Goal: Find contact information: Find contact information

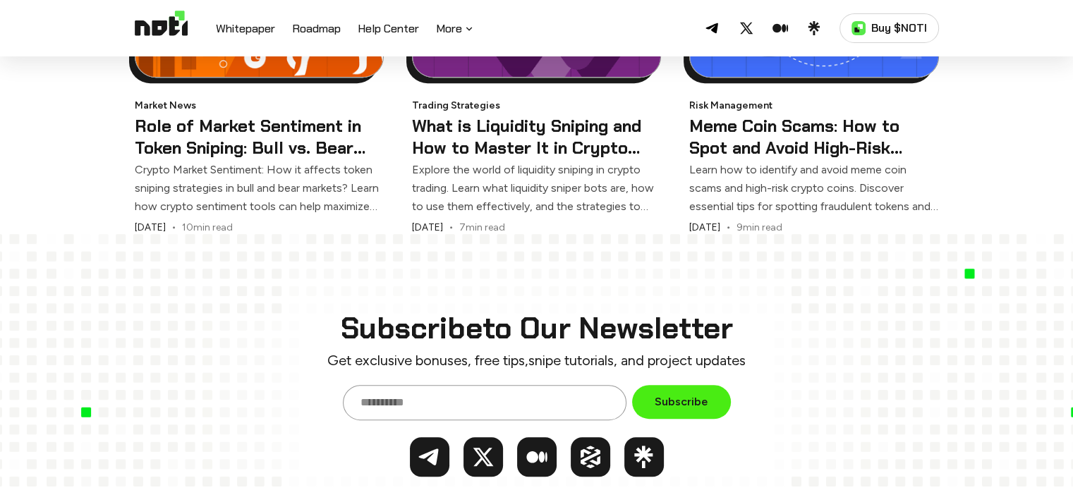
scroll to position [6223, 0]
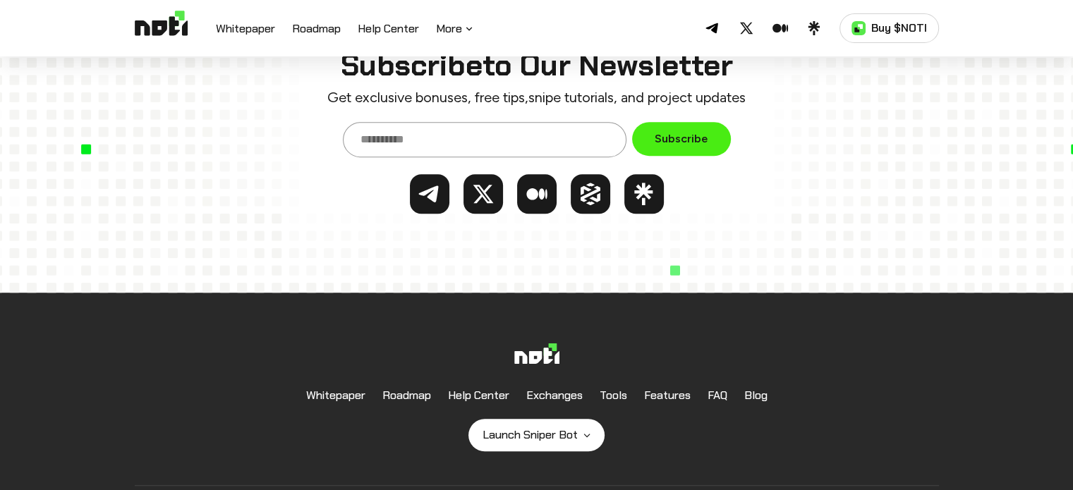
drag, startPoint x: 583, startPoint y: 60, endPoint x: 594, endPoint y: 397, distance: 337.4
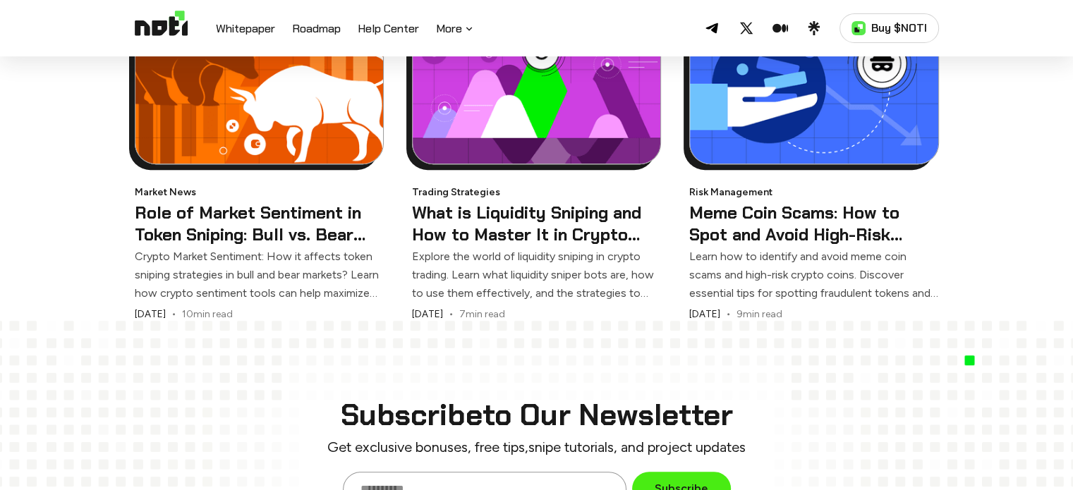
scroll to position [5870, 0]
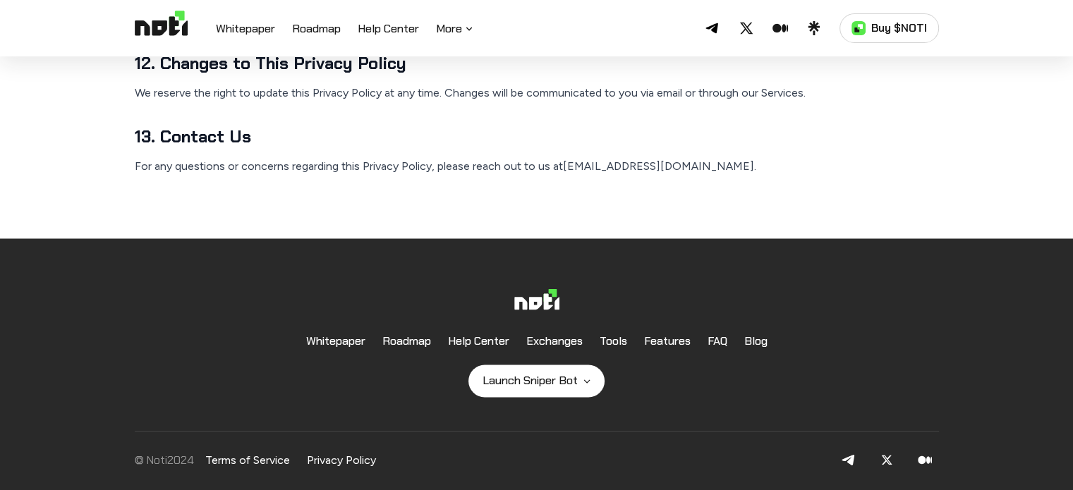
drag, startPoint x: 553, startPoint y: 119, endPoint x: 557, endPoint y: 449, distance: 330.2
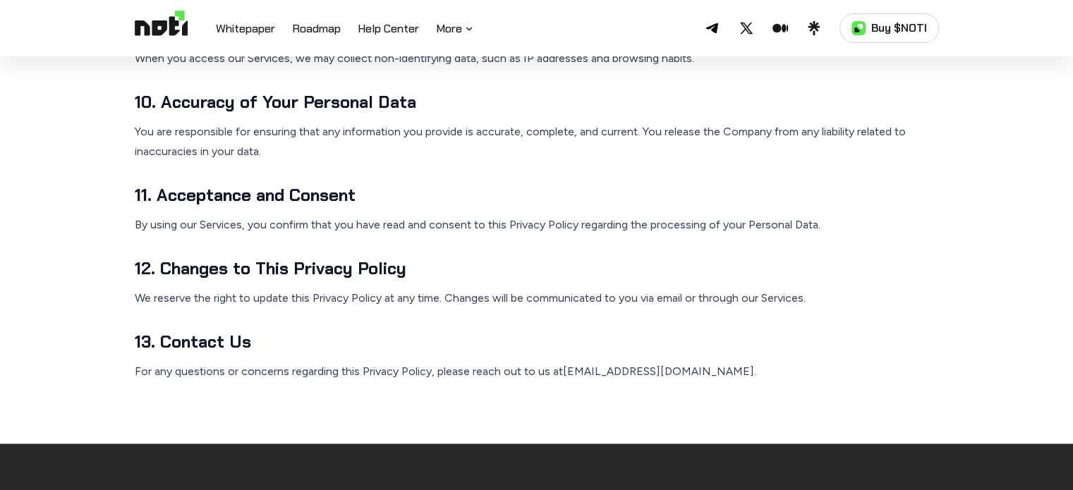
scroll to position [2020, 0]
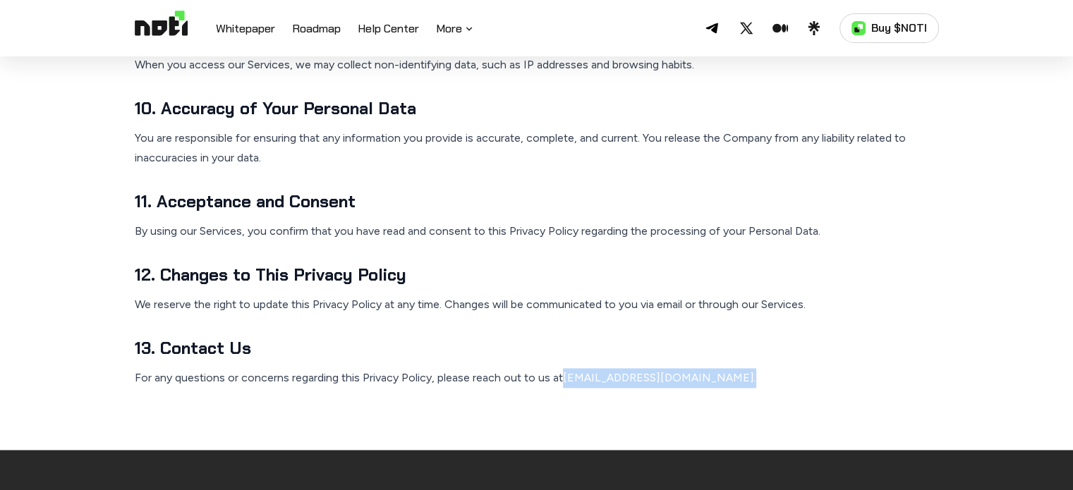
drag, startPoint x: 563, startPoint y: 379, endPoint x: 676, endPoint y: 376, distance: 113.6
click at [676, 376] on p "For any questions or concerns regarding this Privacy Policy, please reach out t…" at bounding box center [537, 378] width 804 height 20
click at [641, 375] on p "For any questions or concerns regarding this Privacy Policy, please reach out t…" at bounding box center [537, 378] width 804 height 20
click at [636, 375] on p "For any questions or concerns regarding this Privacy Policy, please reach out t…" at bounding box center [537, 378] width 804 height 20
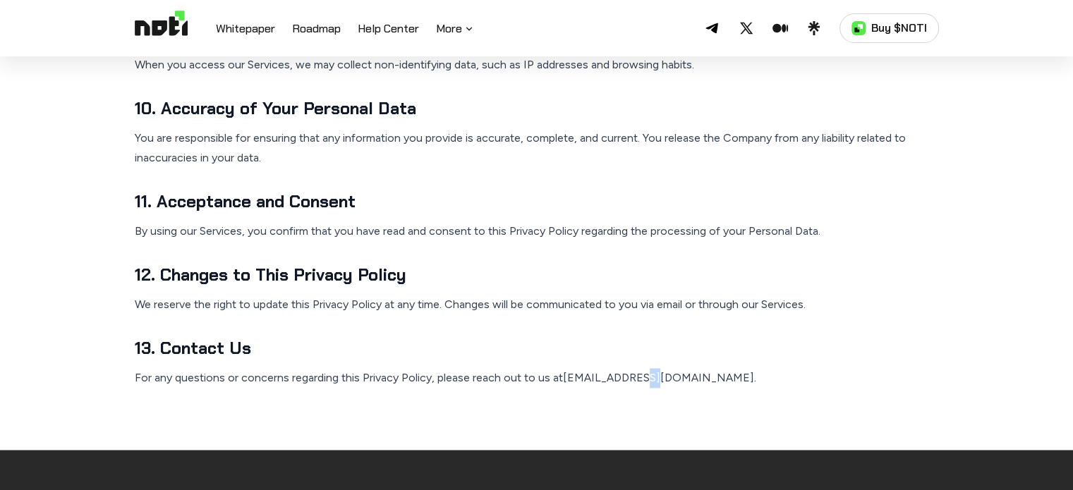
click at [637, 375] on p "For any questions or concerns regarding this Privacy Policy, please reach out t…" at bounding box center [537, 378] width 804 height 20
drag, startPoint x: 582, startPoint y: 377, endPoint x: 642, endPoint y: 375, distance: 60.0
click at [642, 375] on p "For any questions or concerns regarding this Privacy Policy, please reach out t…" at bounding box center [537, 378] width 804 height 20
